Goal: Task Accomplishment & Management: Manage account settings

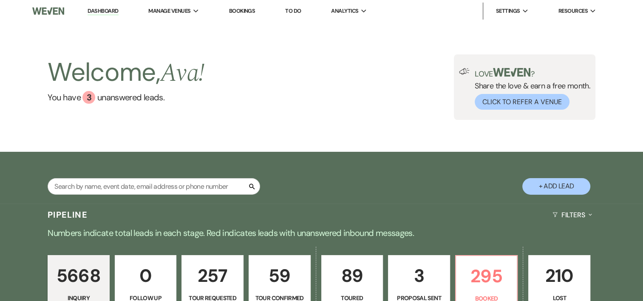
click at [230, 11] on link "Bookings" at bounding box center [241, 10] width 26 height 7
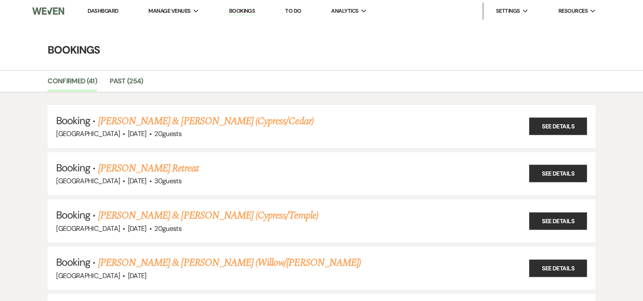
scroll to position [8, 0]
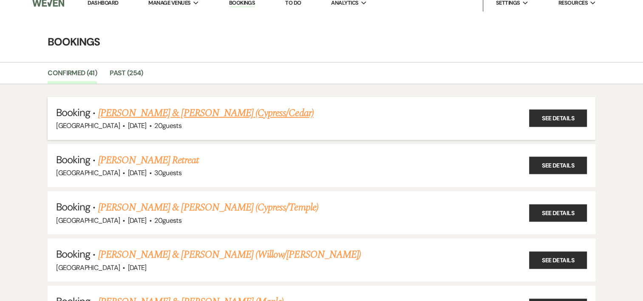
click at [172, 107] on link "[PERSON_NAME] & [PERSON_NAME] (Cypress/Cedar)" at bounding box center [205, 112] width 215 height 15
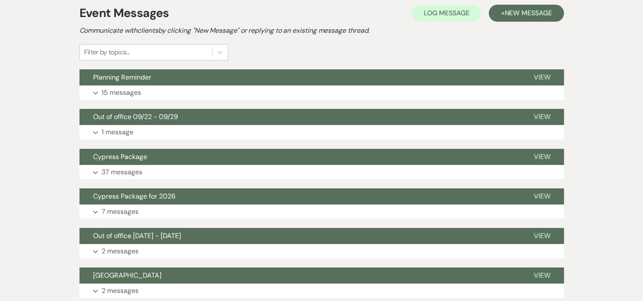
scroll to position [235, 0]
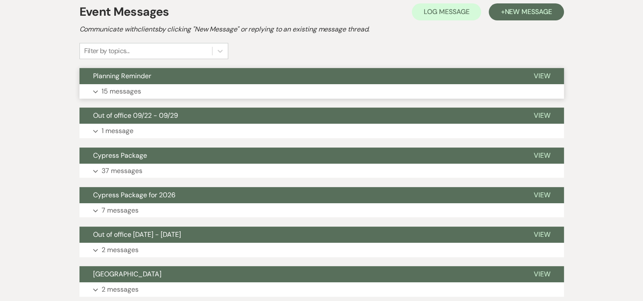
click at [147, 83] on button "Planning Reminder" at bounding box center [299, 76] width 440 height 16
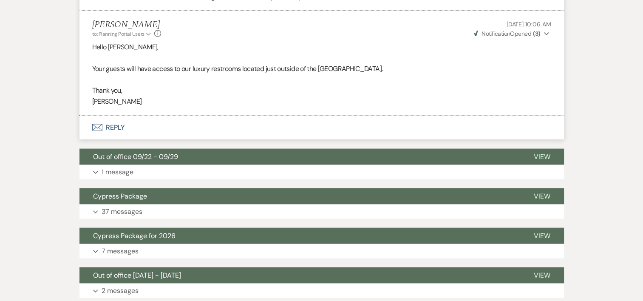
scroll to position [1790, 0]
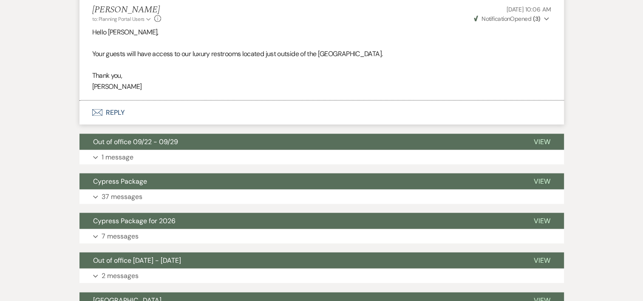
click at [145, 161] on button "Expand 1 message" at bounding box center [321, 157] width 484 height 14
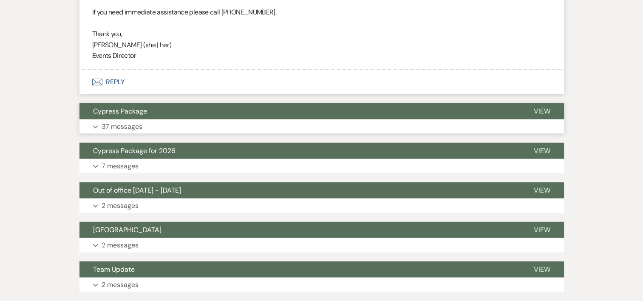
click at [140, 132] on p "37 messages" at bounding box center [121, 126] width 41 height 11
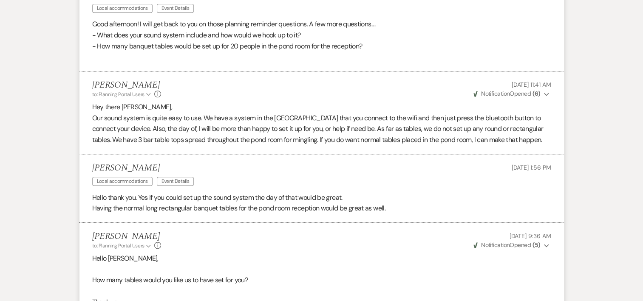
scroll to position [3794, 0]
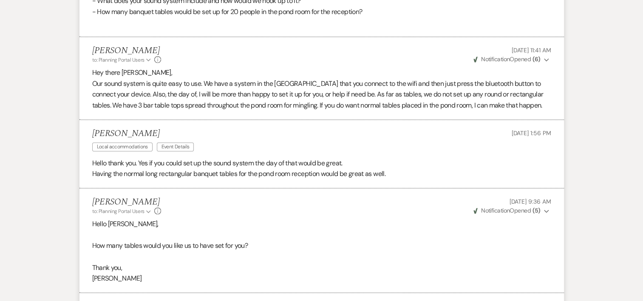
click at [84, 155] on li "[PERSON_NAME] Local accommodations Event Details [DATE] 1:56 PM Hello thank you…" at bounding box center [321, 154] width 484 height 68
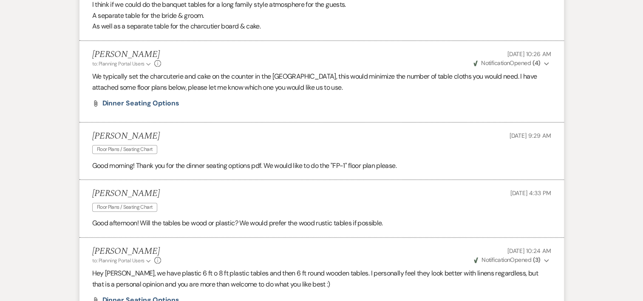
scroll to position [4160, 0]
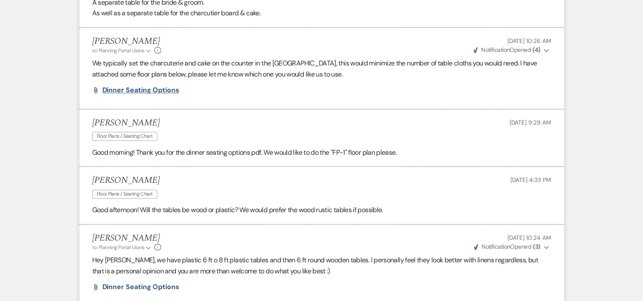
click at [148, 94] on span "Dinner Seating options" at bounding box center [140, 89] width 77 height 9
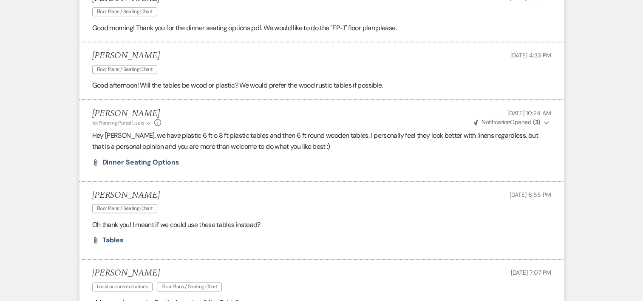
scroll to position [4285, 0]
click at [136, 166] on span "Dinner Seating options" at bounding box center [140, 161] width 77 height 9
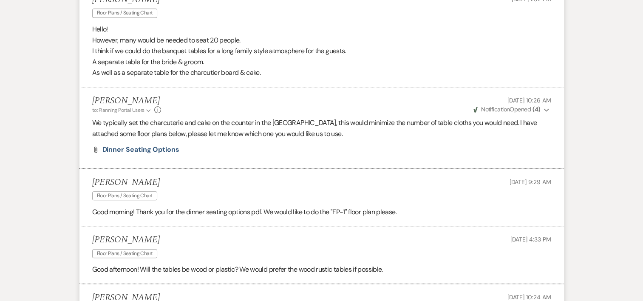
scroll to position [4086, 0]
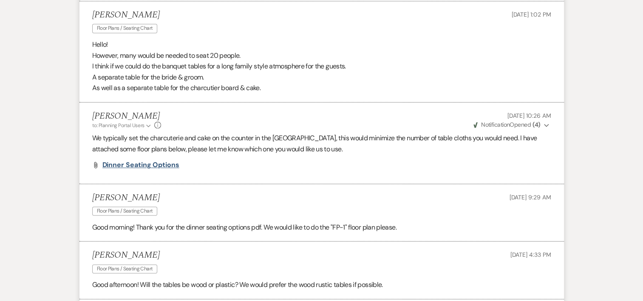
click at [163, 169] on span "Dinner Seating options" at bounding box center [140, 164] width 77 height 9
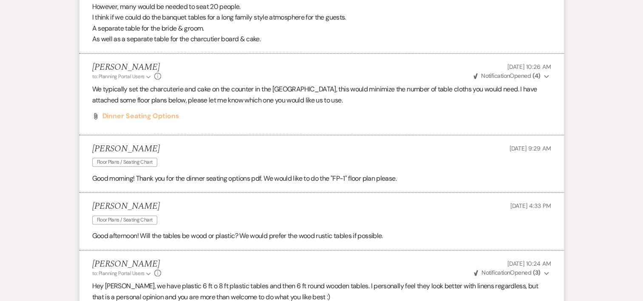
scroll to position [4138, 0]
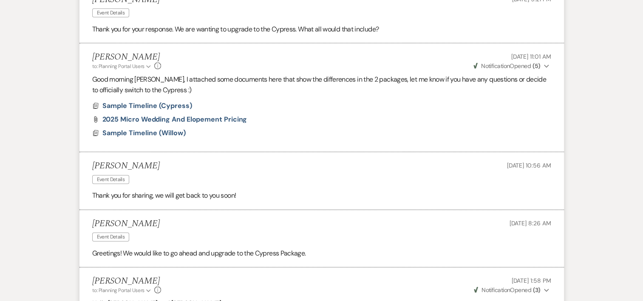
scroll to position [2576, 0]
